Goal: Navigation & Orientation: Understand site structure

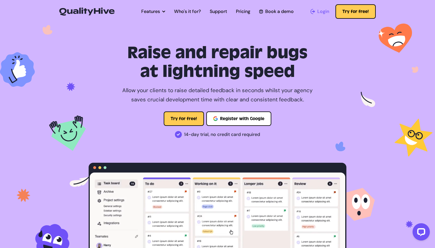
click at [324, 12] on span "Login" at bounding box center [323, 11] width 12 height 7
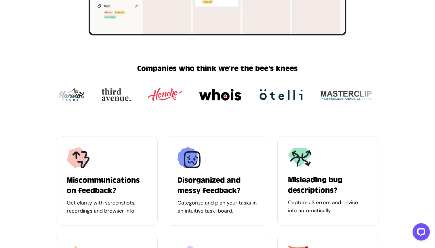
scroll to position [280, 0]
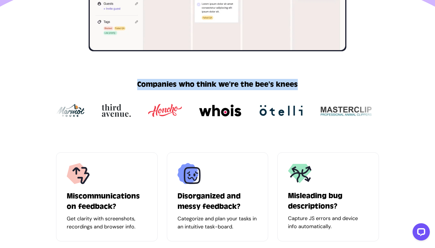
drag, startPoint x: 133, startPoint y: 85, endPoint x: 308, endPoint y: 84, distance: 175.4
click at [308, 84] on div "Companies who think we're the bee's knees" at bounding box center [217, 84] width 435 height 11
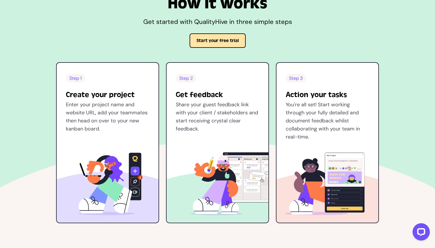
scroll to position [722, 0]
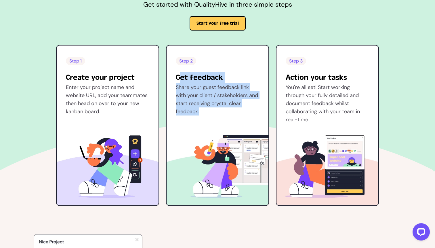
drag, startPoint x: 204, startPoint y: 110, endPoint x: 174, endPoint y: 78, distance: 44.2
click at [174, 78] on div "Step 2 Get feedback Share your guest feedback link with your client / stakehold…" at bounding box center [218, 91] width 102 height 68
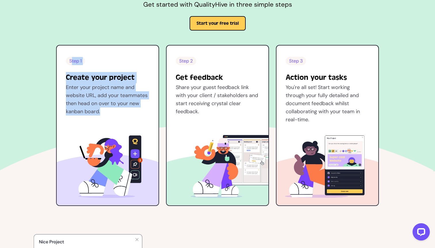
drag, startPoint x: 112, startPoint y: 110, endPoint x: 61, endPoint y: 56, distance: 74.2
click at [61, 56] on div "Step 1 Create your project Enter your project name and website URL, add your te…" at bounding box center [107, 125] width 103 height 161
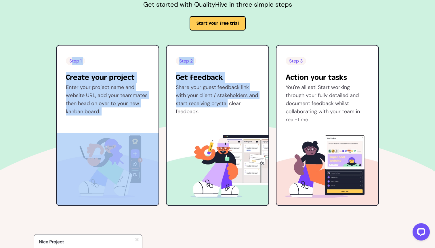
drag, startPoint x: 61, startPoint y: 56, endPoint x: 222, endPoint y: 102, distance: 167.4
click at [222, 102] on div "Step 1 Create your project Enter your project name and website URL, add your te…" at bounding box center [217, 125] width 323 height 161
click at [222, 102] on p "Share your guest feedback link with your client / stakeholders and start receiv…" at bounding box center [217, 99] width 83 height 32
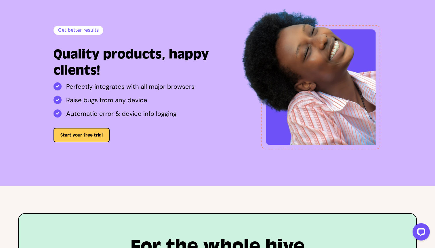
scroll to position [1164, 0]
